Goal: Find specific page/section: Find specific page/section

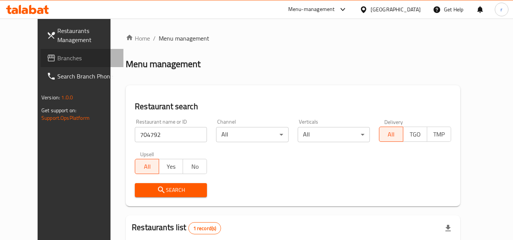
click at [57, 60] on span "Branches" at bounding box center [87, 58] width 60 height 9
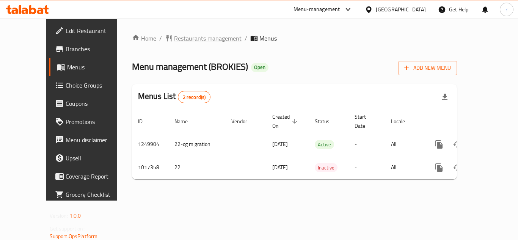
click at [192, 39] on span "Restaurants management" at bounding box center [208, 38] width 68 height 9
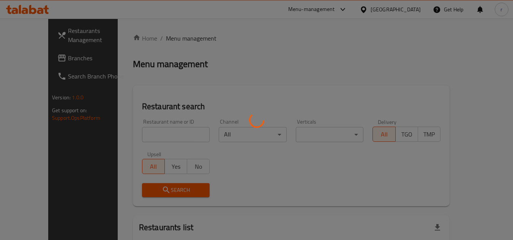
click at [139, 135] on div at bounding box center [256, 120] width 513 height 240
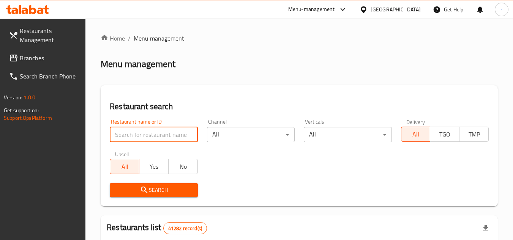
click at [141, 133] on input "search" at bounding box center [154, 134] width 88 height 15
paste input "660857"
type input "660857"
click at [147, 188] on icon "submit" at bounding box center [144, 190] width 9 height 9
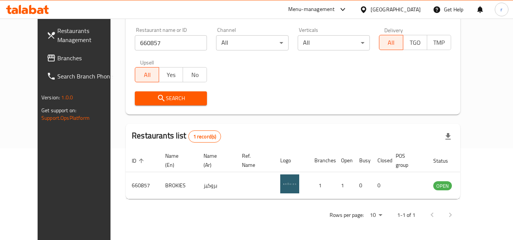
scroll to position [92, 0]
click at [57, 54] on span "Branches" at bounding box center [87, 58] width 60 height 9
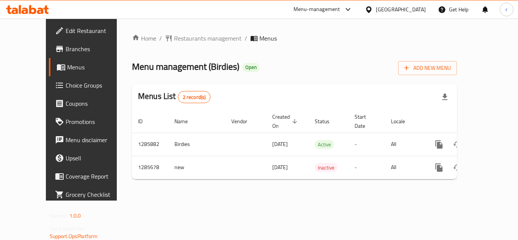
click at [174, 36] on span "Restaurants management" at bounding box center [208, 38] width 68 height 9
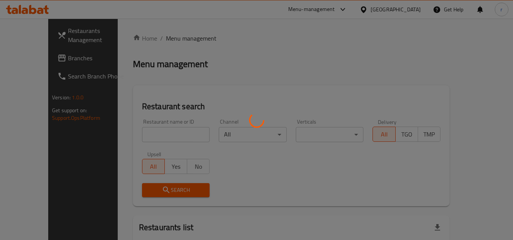
click at [159, 131] on div at bounding box center [256, 120] width 513 height 240
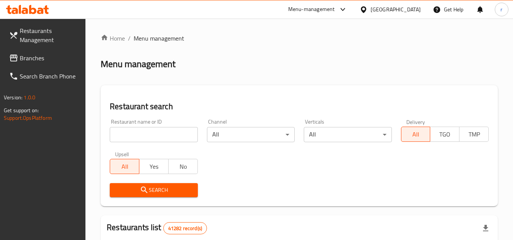
click at [156, 131] on div at bounding box center [256, 120] width 513 height 240
click at [156, 131] on input "search" at bounding box center [154, 134] width 88 height 15
paste input "695428"
type input "695428"
click at [143, 192] on icon "submit" at bounding box center [144, 190] width 6 height 6
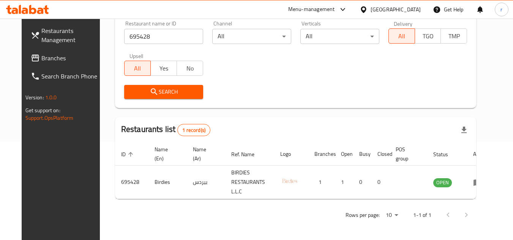
scroll to position [98, 0]
click at [41, 56] on span "Branches" at bounding box center [71, 58] width 60 height 9
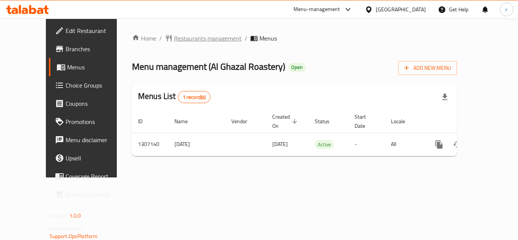
click at [174, 36] on span "Restaurants management" at bounding box center [208, 38] width 68 height 9
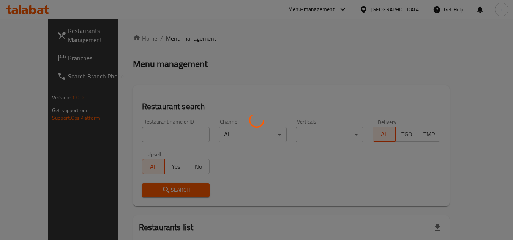
click at [177, 136] on div at bounding box center [256, 120] width 513 height 240
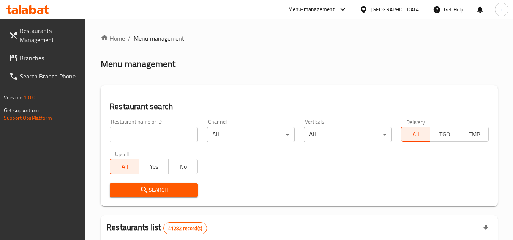
click at [155, 130] on input "search" at bounding box center [154, 134] width 88 height 15
paste input "704156"
type input "704156"
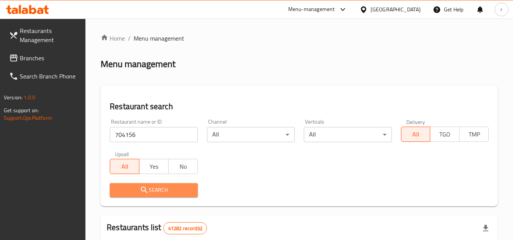
click at [131, 190] on span "Search" at bounding box center [154, 190] width 76 height 9
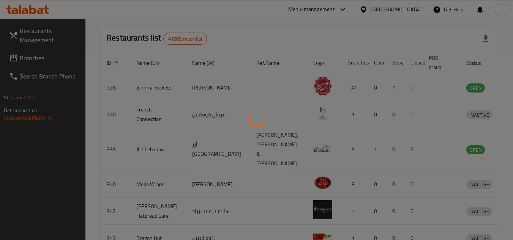
scroll to position [92, 0]
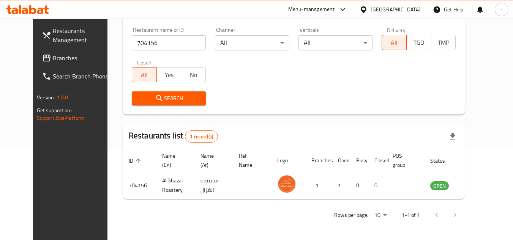
drag, startPoint x: 30, startPoint y: 57, endPoint x: 34, endPoint y: 56, distance: 4.3
click at [53, 57] on span "Branches" at bounding box center [83, 58] width 60 height 9
click at [53, 56] on span "Branches" at bounding box center [83, 58] width 60 height 9
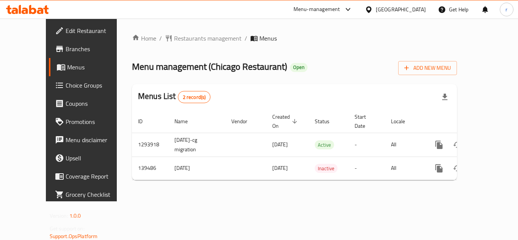
click at [183, 38] on span "Restaurants management" at bounding box center [208, 38] width 68 height 9
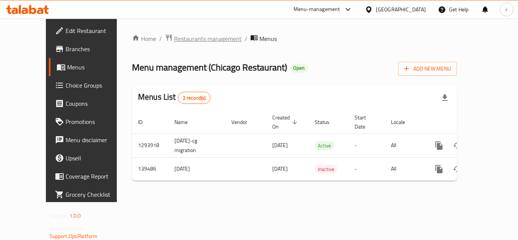
click at [174, 42] on span "Restaurants management" at bounding box center [208, 38] width 68 height 9
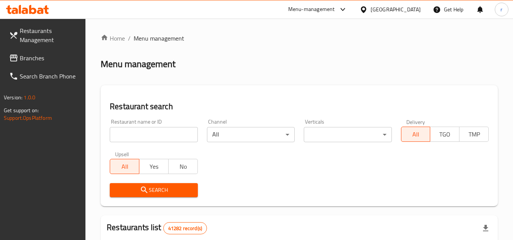
click at [154, 130] on input "search" at bounding box center [154, 134] width 88 height 15
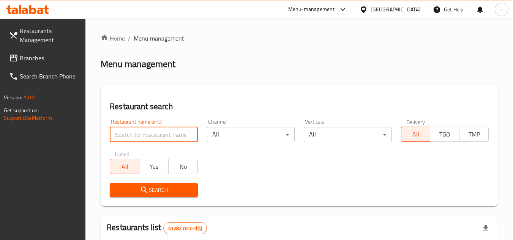
paste input "611297"
type input "611297"
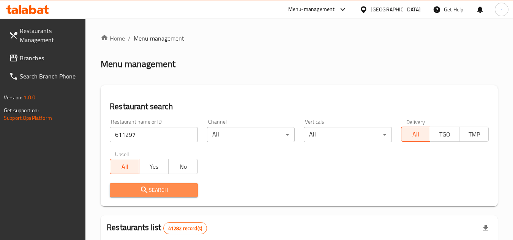
click at [148, 187] on icon "submit" at bounding box center [144, 190] width 9 height 9
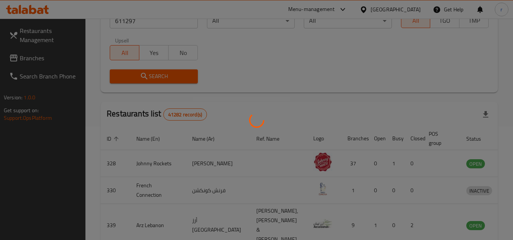
scroll to position [92, 0]
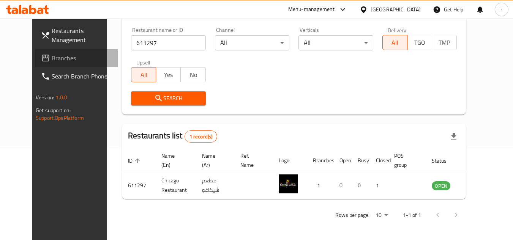
click at [52, 63] on span "Branches" at bounding box center [82, 58] width 60 height 9
